Goal: Information Seeking & Learning: Learn about a topic

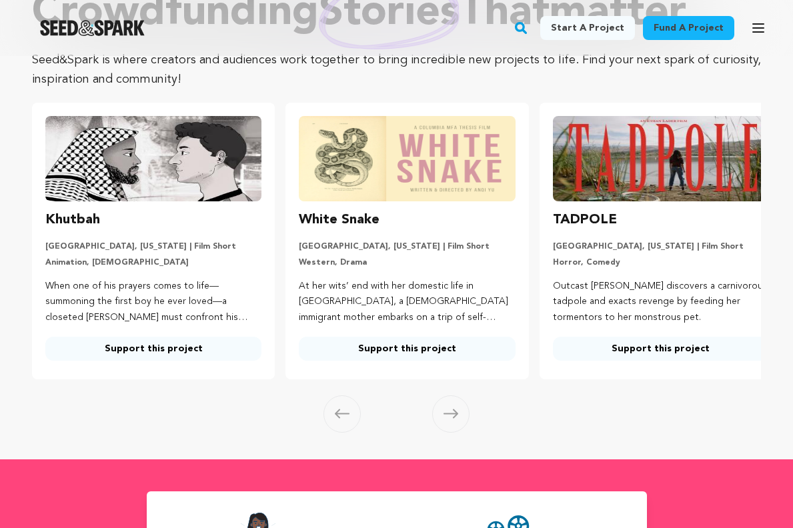
scroll to position [102, 0]
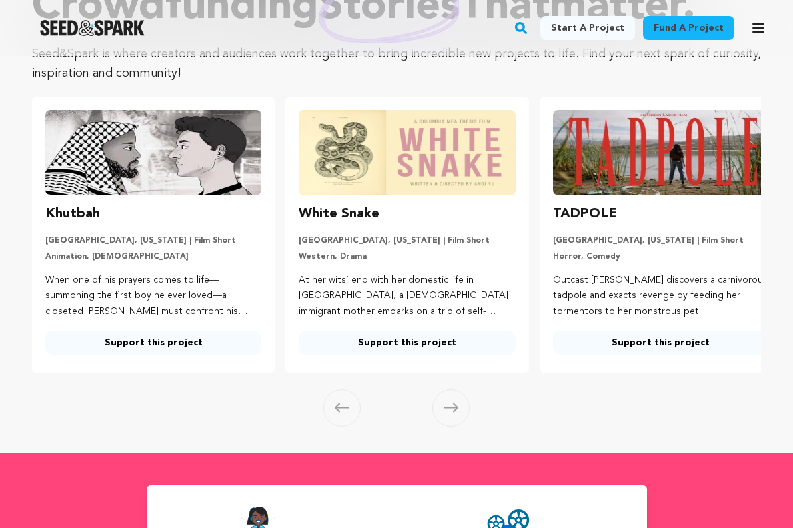
click at [457, 407] on icon at bounding box center [450, 407] width 15 height 9
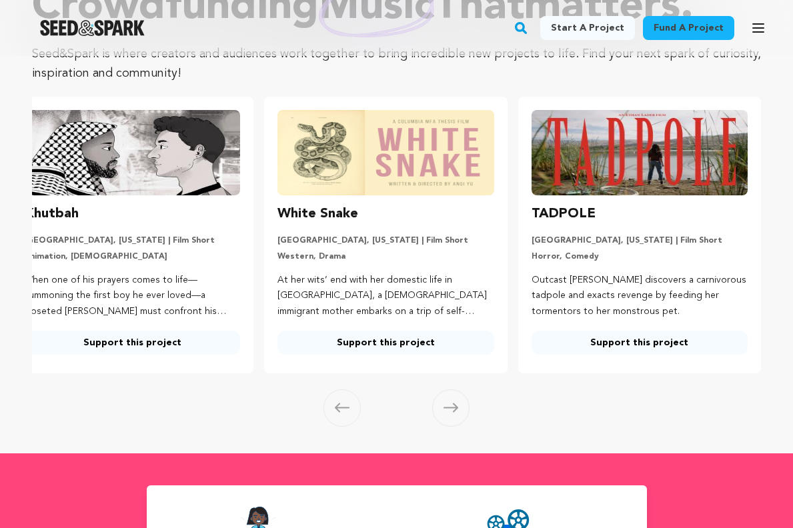
click at [449, 409] on icon at bounding box center [450, 408] width 15 height 10
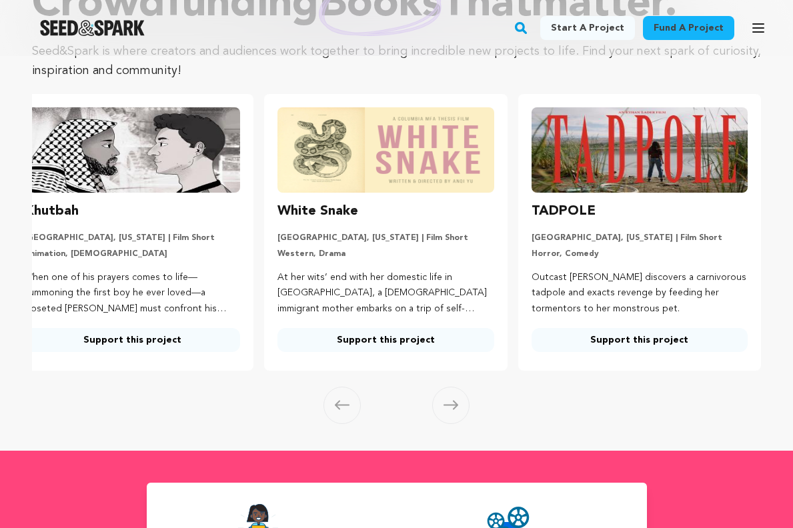
scroll to position [95, 0]
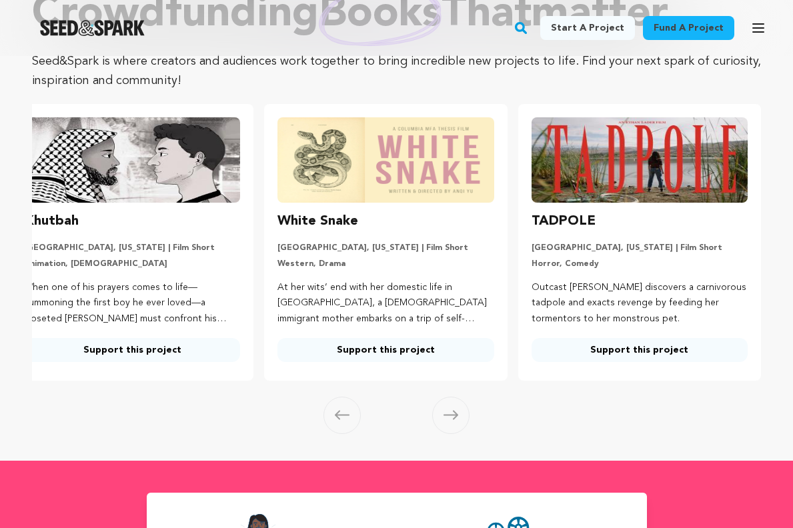
click at [341, 408] on span at bounding box center [341, 415] width 37 height 37
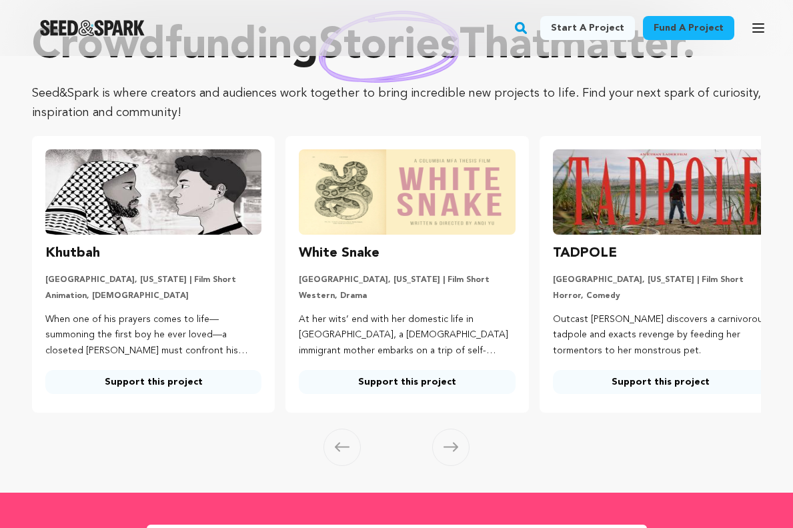
scroll to position [0, 0]
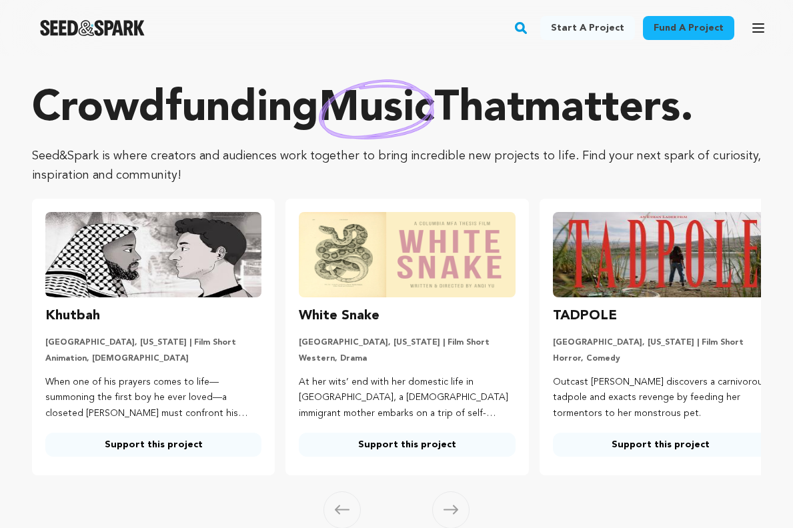
click at [697, 29] on link "Fund a project" at bounding box center [688, 28] width 91 height 24
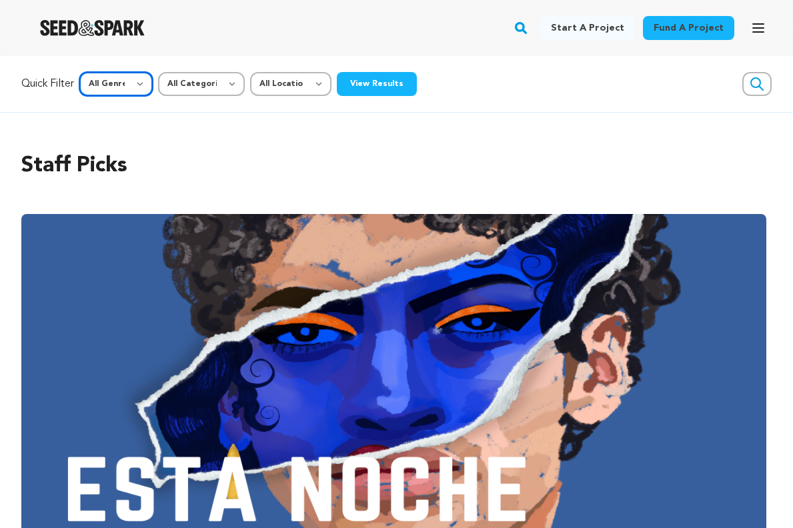
click at [141, 83] on select "All Genre Action Adventure Afrobeat Alternative Ambient Animation Bebop Big Ban…" at bounding box center [115, 84] width 73 height 24
click at [313, 93] on select "All Location Everywhere [GEOGRAPHIC_DATA] [GEOGRAPHIC_DATA]" at bounding box center [290, 84] width 81 height 24
select select "1671"
click at [252, 72] on select "All Location Everywhere [GEOGRAPHIC_DATA] [GEOGRAPHIC_DATA]" at bounding box center [290, 84] width 81 height 24
click at [230, 77] on select "All Categories Film Feature Film Short Series Music Video Comics Artist Residen…" at bounding box center [201, 84] width 87 height 24
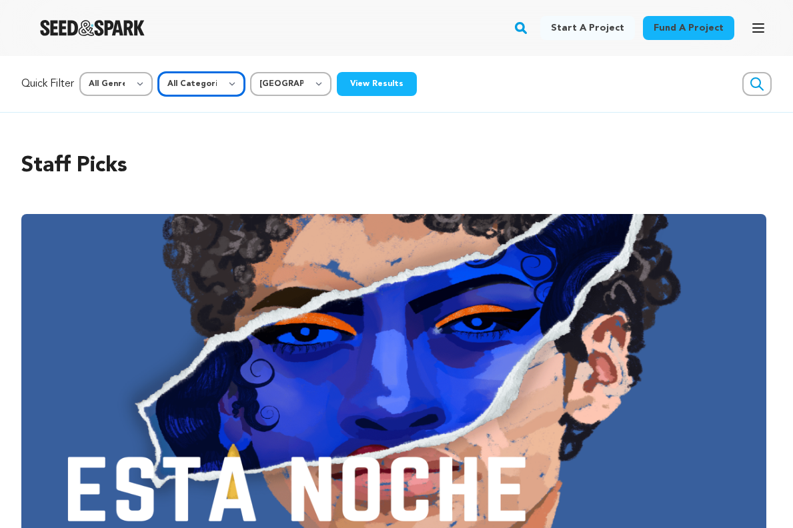
select select "383"
click at [160, 72] on select "All Categories Film Feature Film Short Series Music Video Comics Artist Residen…" at bounding box center [201, 84] width 87 height 24
click at [391, 83] on button "View Results" at bounding box center [377, 84] width 80 height 24
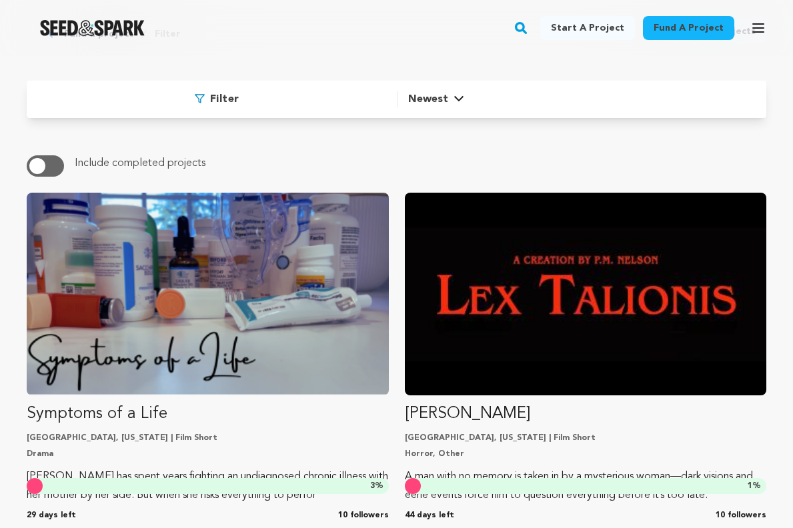
scroll to position [181, 0]
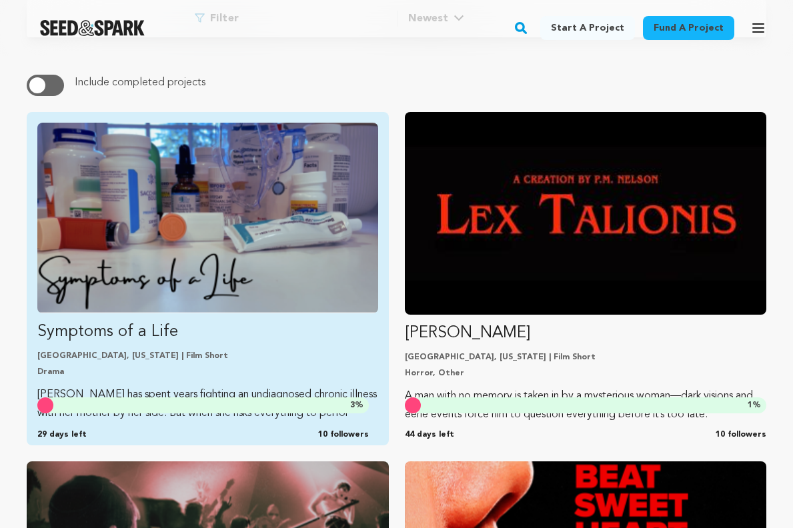
click at [125, 235] on img "Fund Symptoms of a Life" at bounding box center [207, 218] width 341 height 191
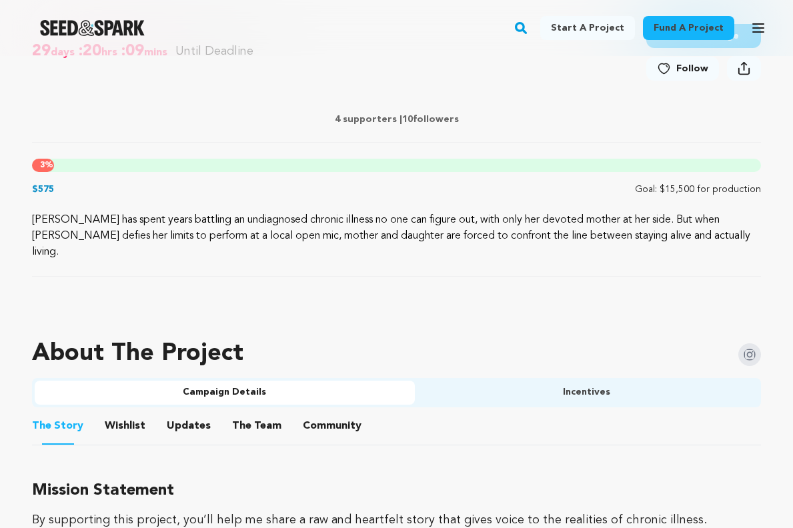
scroll to position [599, 0]
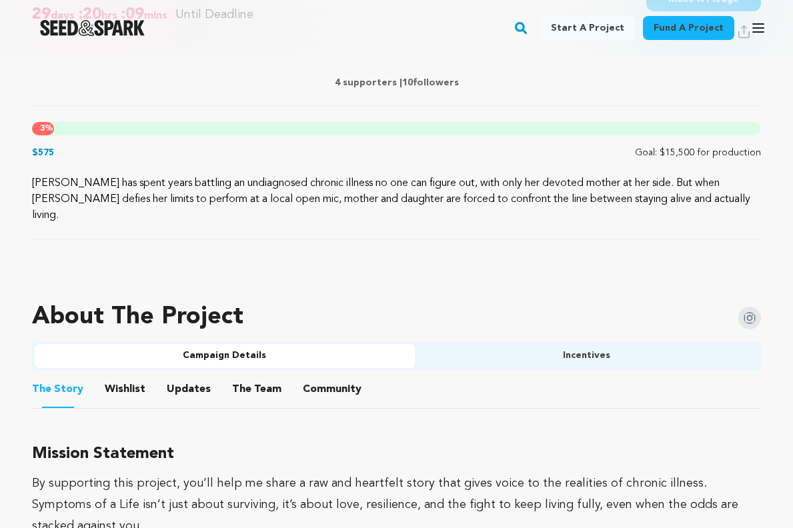
click at [126, 376] on button "Wishlist" at bounding box center [125, 392] width 32 height 32
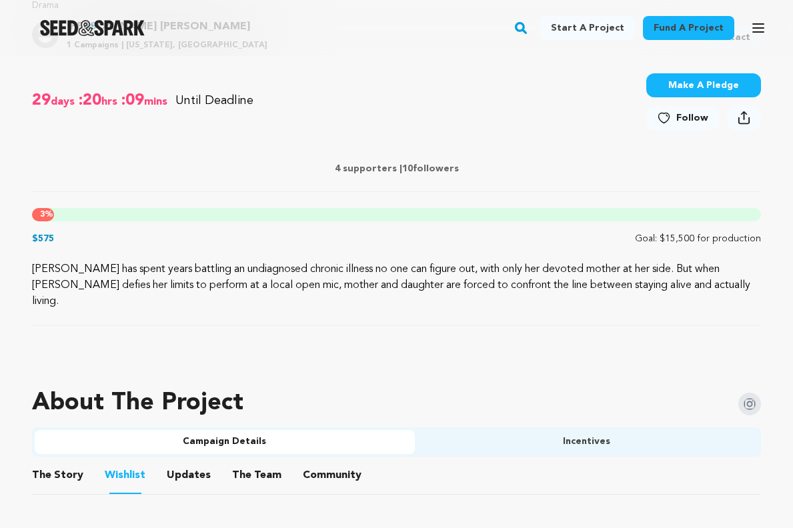
scroll to position [506, 0]
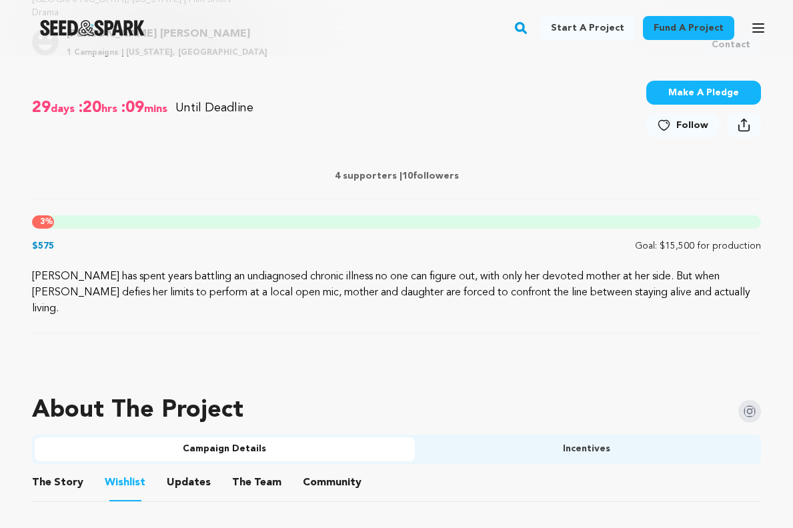
click at [247, 470] on button "The Team" at bounding box center [257, 485] width 32 height 32
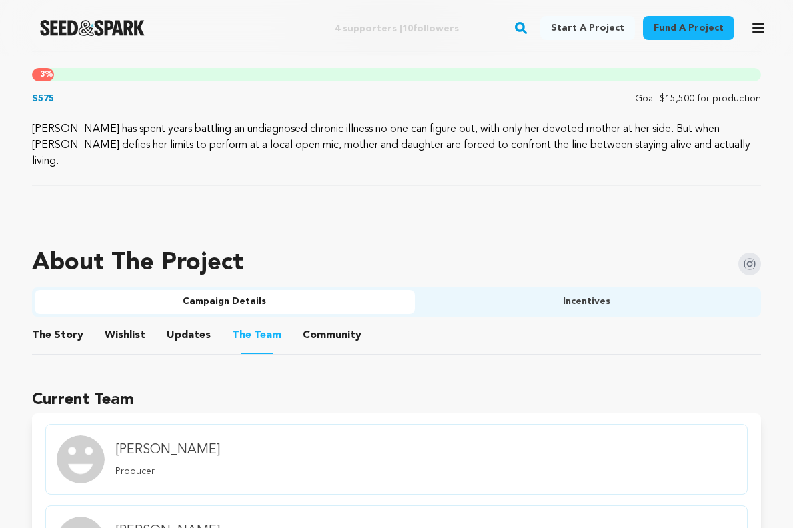
scroll to position [659, 0]
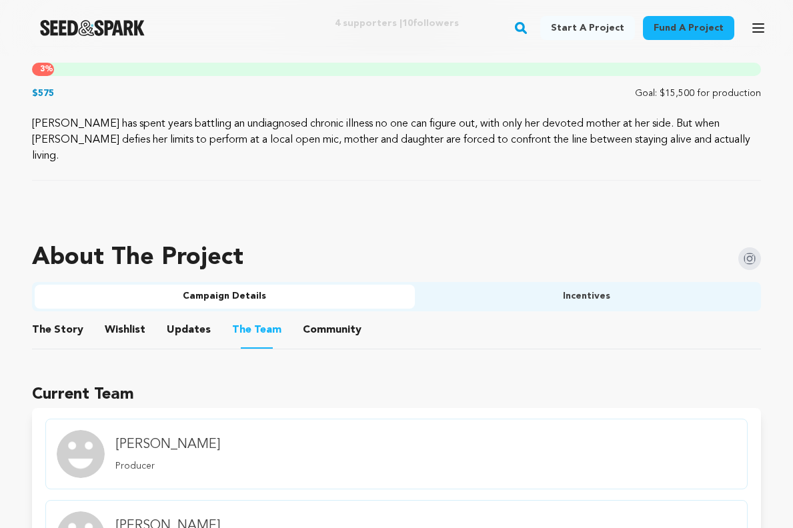
click at [489, 287] on button "Incentives" at bounding box center [587, 297] width 344 height 24
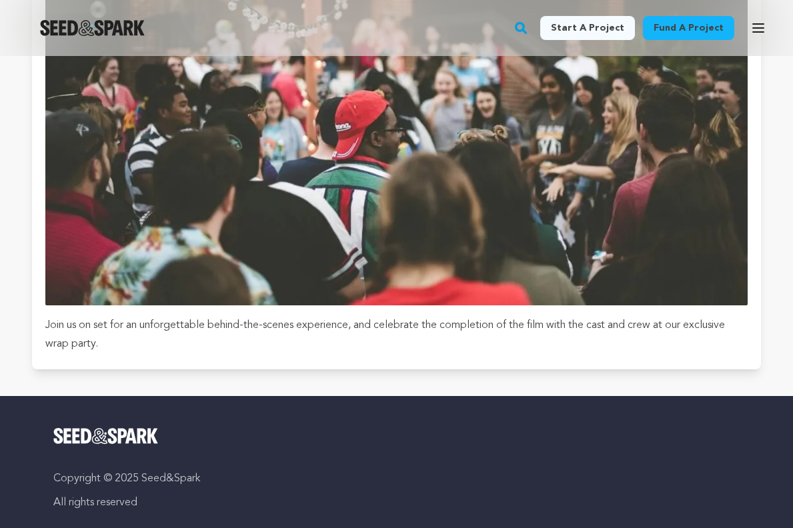
scroll to position [5868, 0]
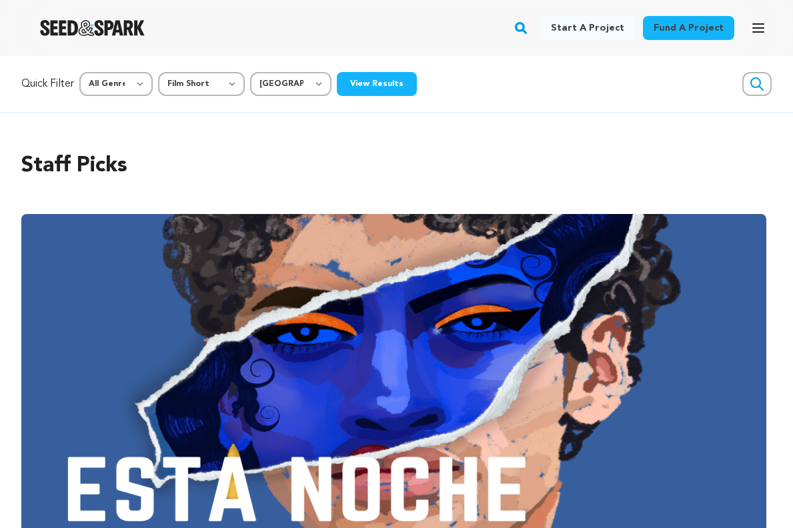
select select "383"
select select "1671"
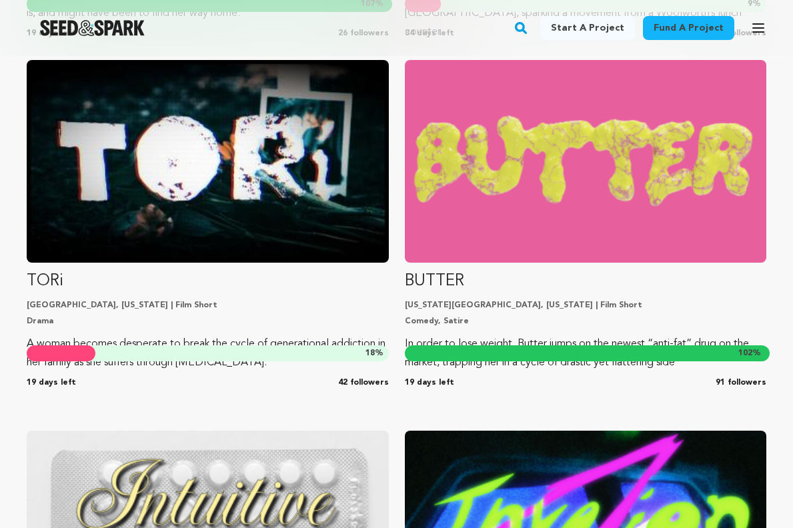
scroll to position [10455, 0]
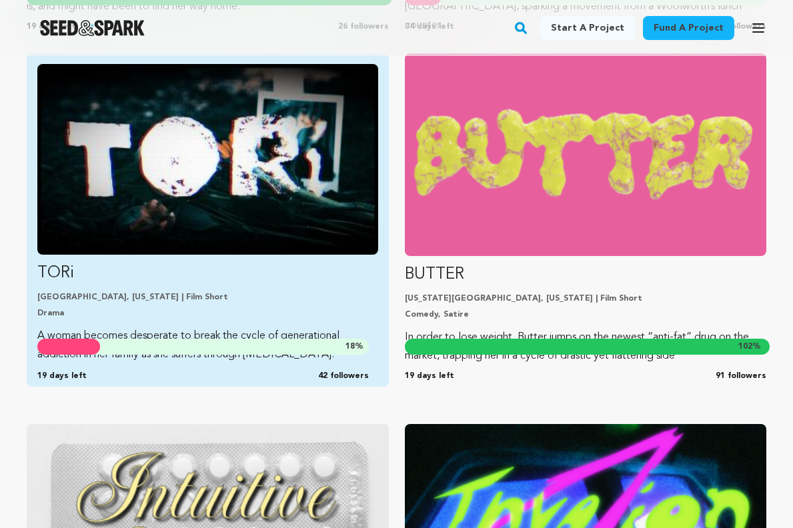
click at [289, 157] on img "Fund TORi" at bounding box center [207, 159] width 341 height 191
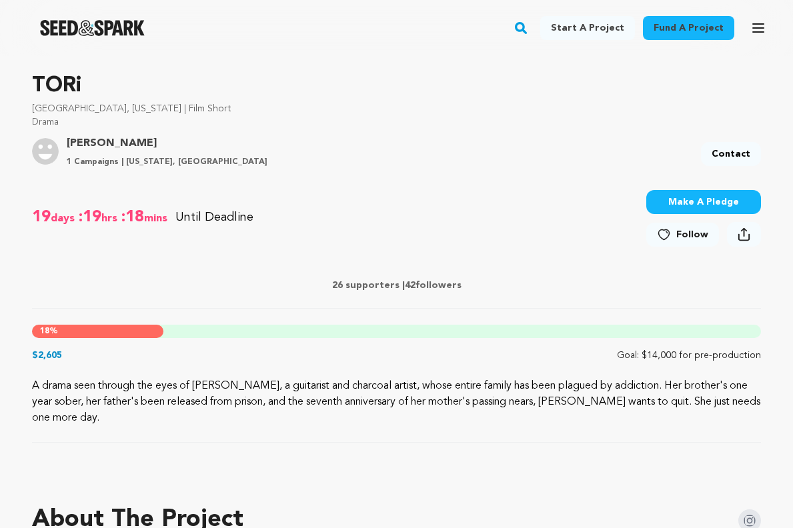
scroll to position [403, 0]
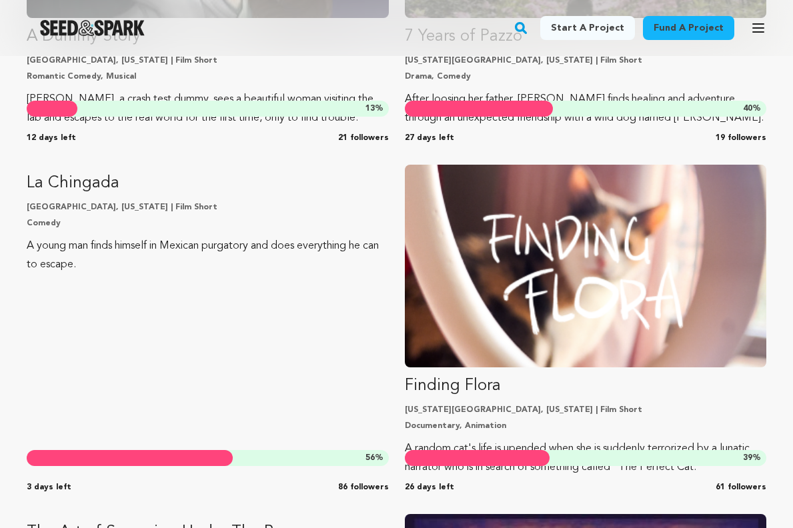
scroll to position [28432, 0]
